Goal: Navigation & Orientation: Find specific page/section

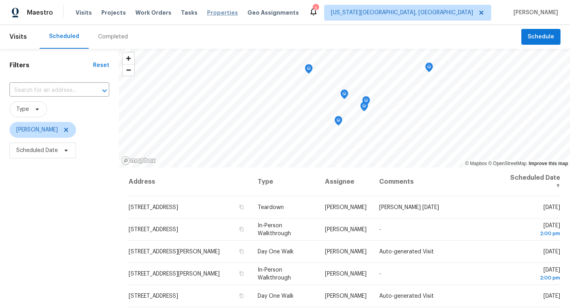
click at [208, 14] on span "Properties" at bounding box center [222, 13] width 31 height 8
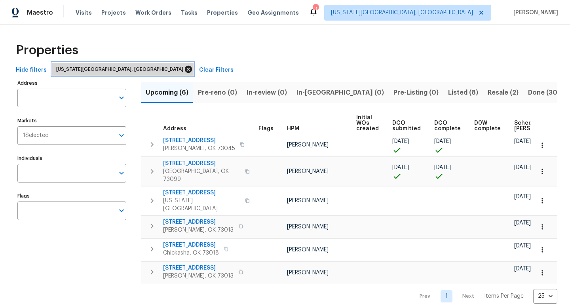
click at [185, 68] on icon at bounding box center [188, 69] width 7 height 7
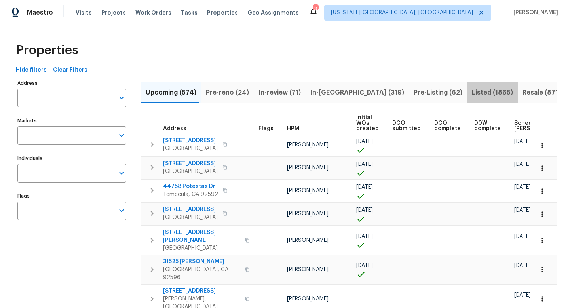
click at [472, 93] on span "Listed (1865)" at bounding box center [492, 92] width 41 height 11
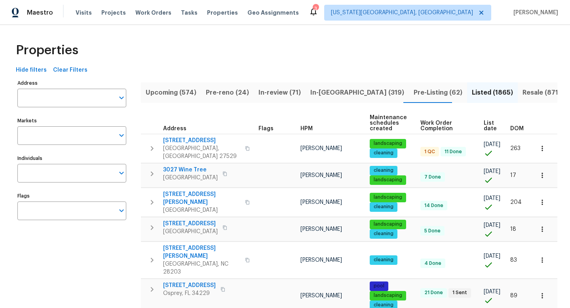
click at [485, 13] on icon at bounding box center [481, 13] width 6 height 6
